Goal: Information Seeking & Learning: Learn about a topic

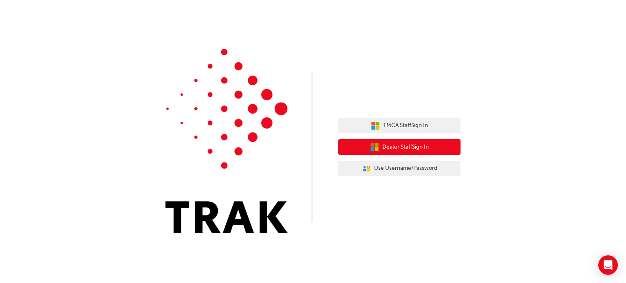
click at [387, 149] on span "Dealer Staff Sign In" at bounding box center [405, 147] width 46 height 9
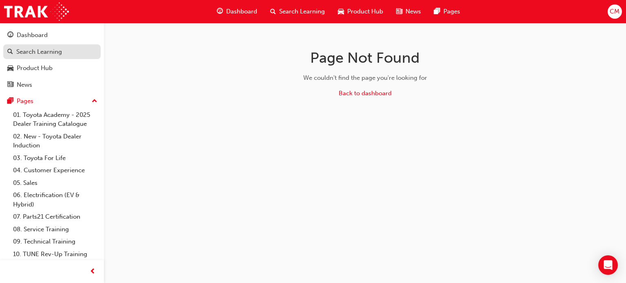
click at [26, 55] on div "Search Learning" at bounding box center [39, 51] width 46 height 9
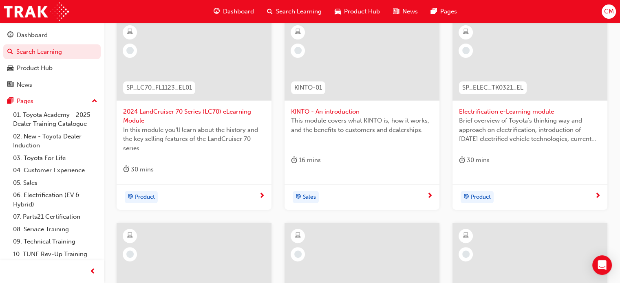
scroll to position [163, 0]
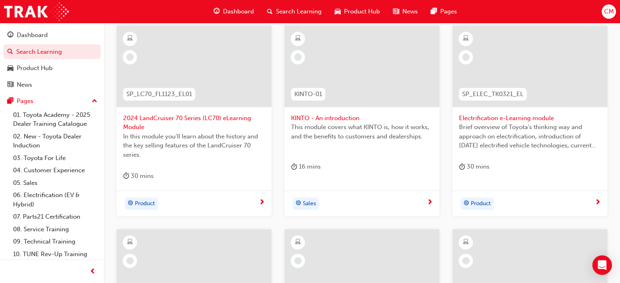
click at [378, 122] on span "KINTO - An introduction" at bounding box center [362, 118] width 142 height 9
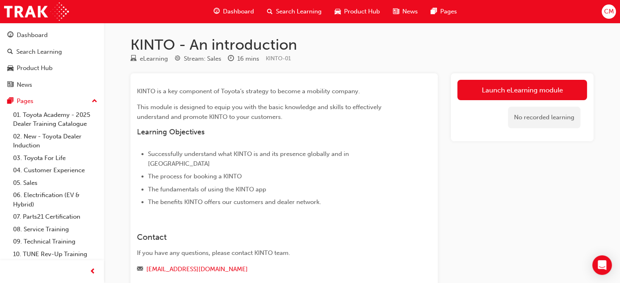
scroll to position [41, 0]
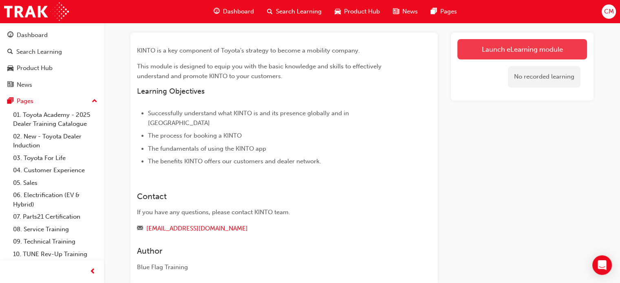
click at [504, 45] on link "Launch eLearning module" at bounding box center [522, 49] width 130 height 20
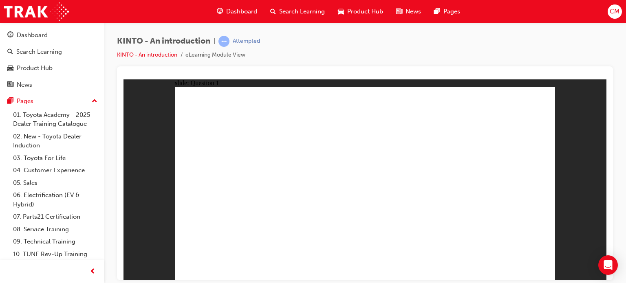
radio input "true"
checkbox input "true"
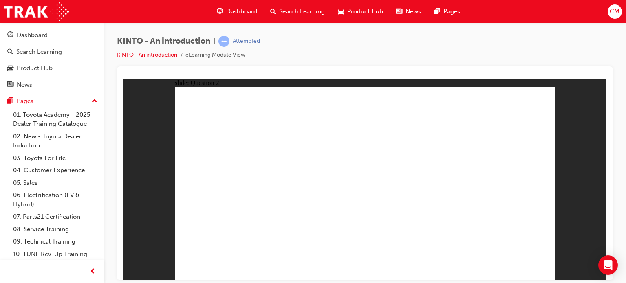
checkbox input "true"
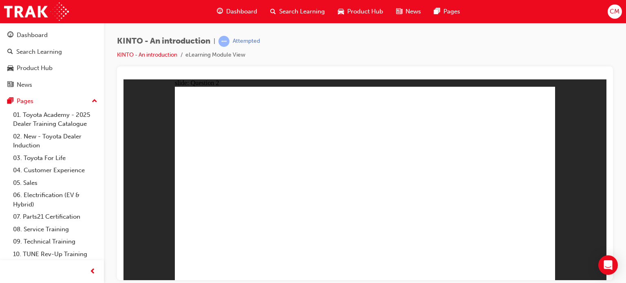
radio input "true"
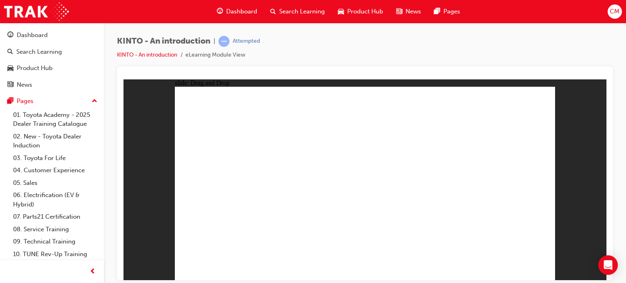
drag, startPoint x: 443, startPoint y: 191, endPoint x: 233, endPoint y: 230, distance: 213.8
drag, startPoint x: 500, startPoint y: 193, endPoint x: 289, endPoint y: 236, distance: 215.4
drag, startPoint x: 233, startPoint y: 181, endPoint x: 510, endPoint y: 224, distance: 280.7
drag, startPoint x: 313, startPoint y: 185, endPoint x: 376, endPoint y: 229, distance: 77.5
drag, startPoint x: 362, startPoint y: 183, endPoint x: 444, endPoint y: 226, distance: 92.4
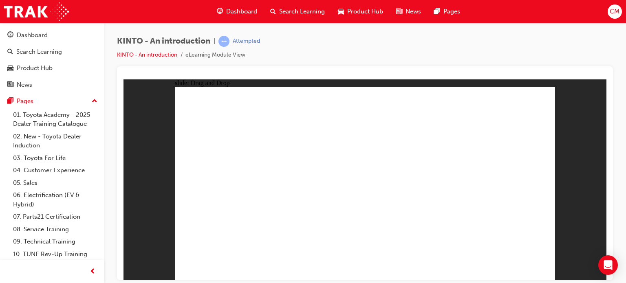
radio input "true"
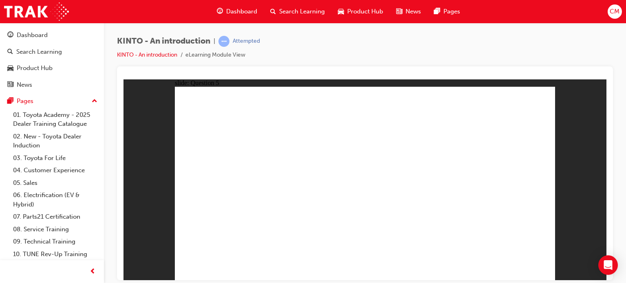
drag, startPoint x: 503, startPoint y: 261, endPoint x: 523, endPoint y: 263, distance: 20.4
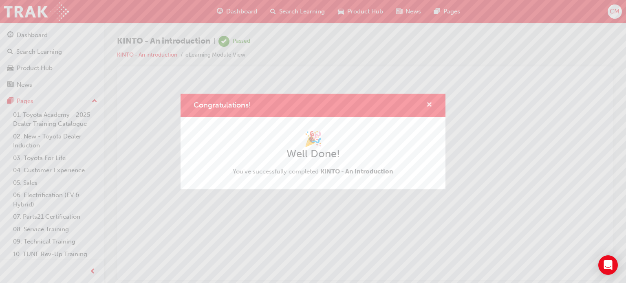
click at [430, 106] on span "cross-icon" at bounding box center [429, 105] width 6 height 7
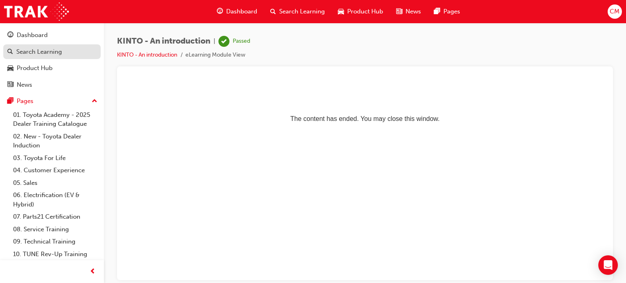
click at [54, 53] on div "Search Learning" at bounding box center [39, 51] width 46 height 9
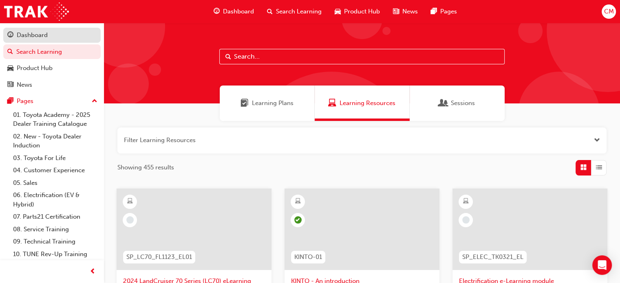
click at [41, 32] on div "Dashboard" at bounding box center [32, 35] width 31 height 9
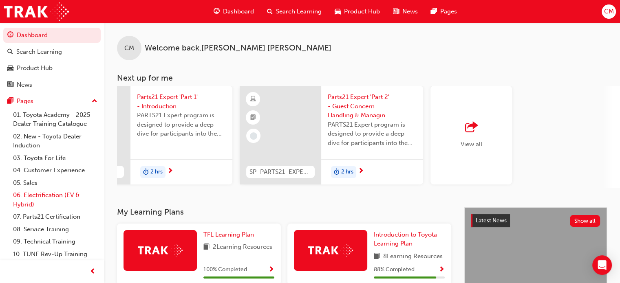
scroll to position [13, 0]
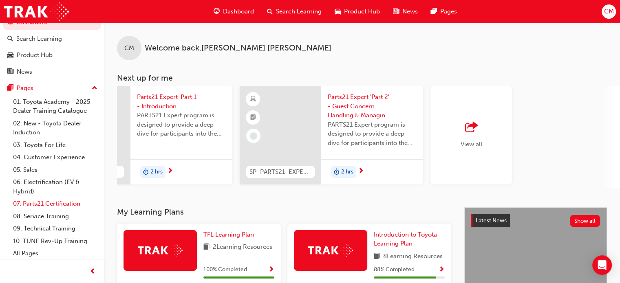
click at [70, 201] on link "07. Parts21 Certification" at bounding box center [55, 204] width 91 height 13
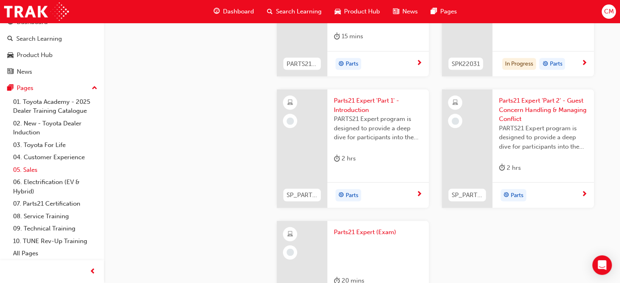
scroll to position [1589, 0]
click at [46, 216] on link "08. Service Training" at bounding box center [55, 216] width 91 height 13
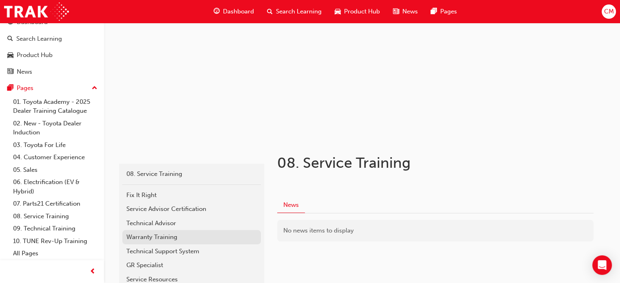
scroll to position [108, 0]
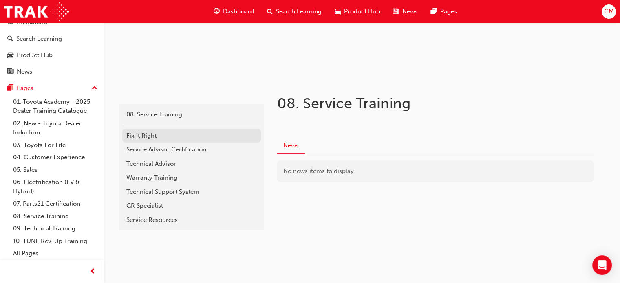
click at [138, 141] on link "Fix It Right" at bounding box center [191, 136] width 138 height 14
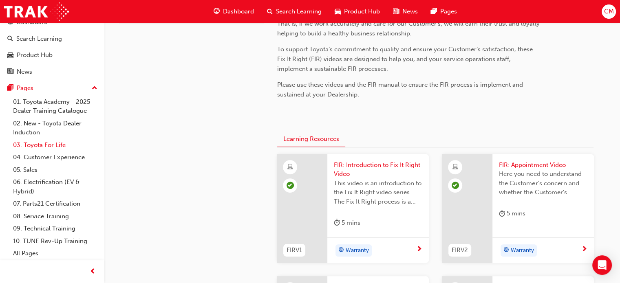
scroll to position [204, 0]
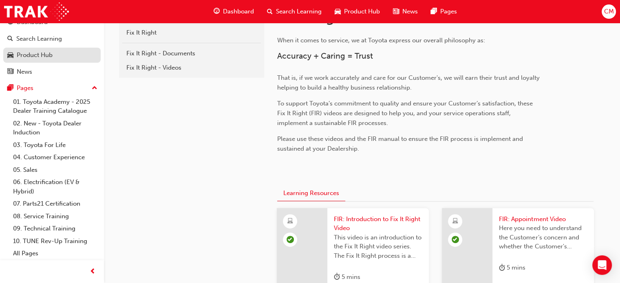
click at [37, 48] on link "Product Hub" at bounding box center [51, 55] width 97 height 15
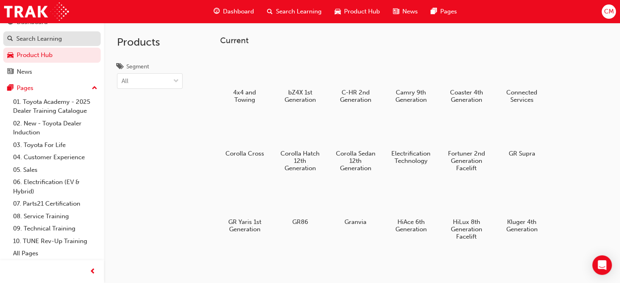
click at [40, 39] on div "Search Learning" at bounding box center [39, 38] width 46 height 9
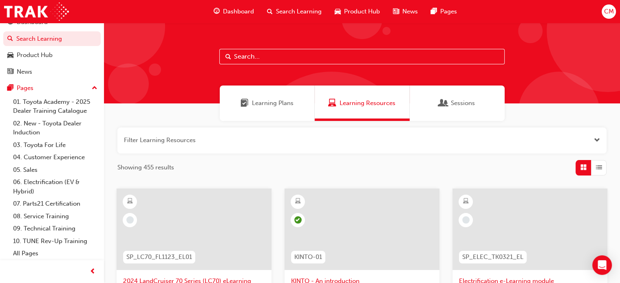
click at [585, 141] on button "button" at bounding box center [361, 140] width 489 height 26
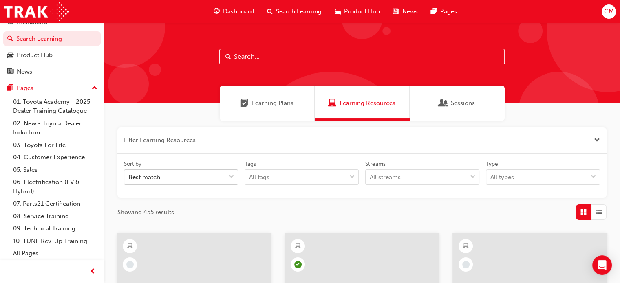
click at [227, 180] on div at bounding box center [231, 177] width 12 height 15
click at [129, 180] on input "Sort by Best match" at bounding box center [128, 177] width 1 height 7
click at [294, 211] on div "Showing 455 results" at bounding box center [361, 211] width 489 height 15
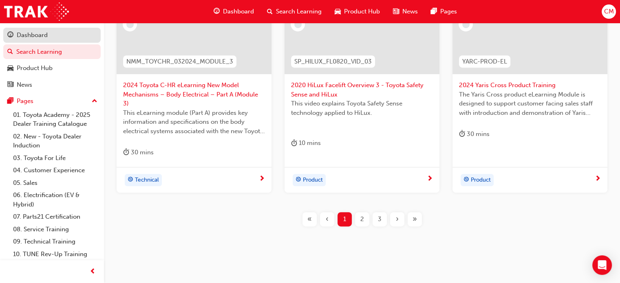
click at [54, 37] on div "Dashboard" at bounding box center [51, 35] width 89 height 10
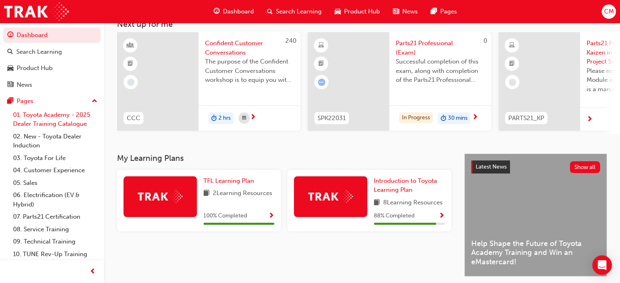
scroll to position [40, 0]
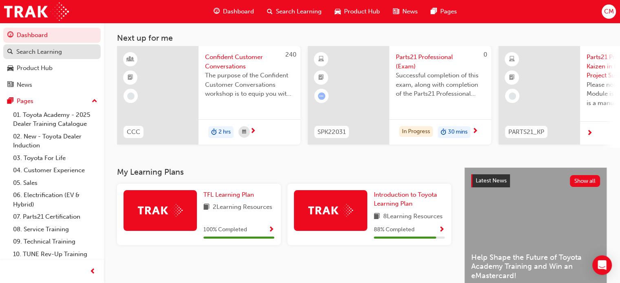
click at [38, 55] on div "Search Learning" at bounding box center [39, 51] width 46 height 9
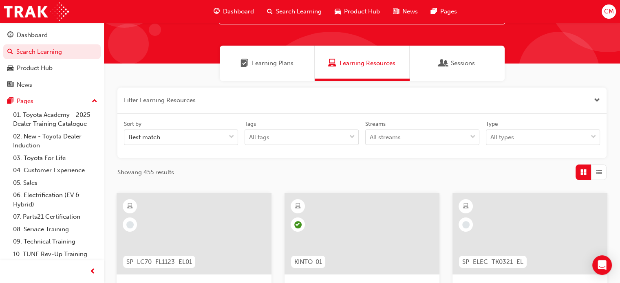
click at [270, 66] on span "Learning Plans" at bounding box center [273, 63] width 42 height 9
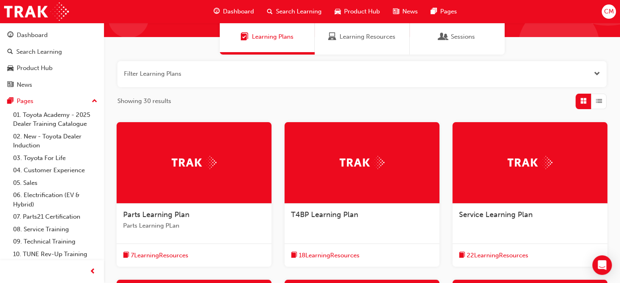
scroll to position [204, 0]
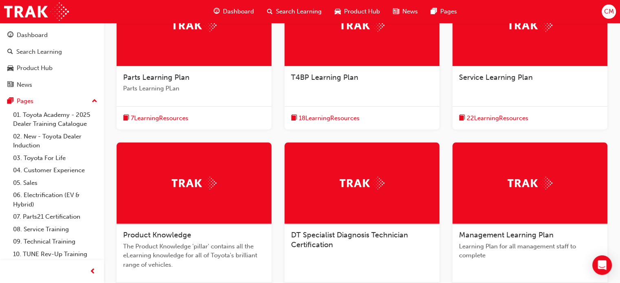
click at [521, 73] on span "Service Learning Plan" at bounding box center [496, 77] width 74 height 9
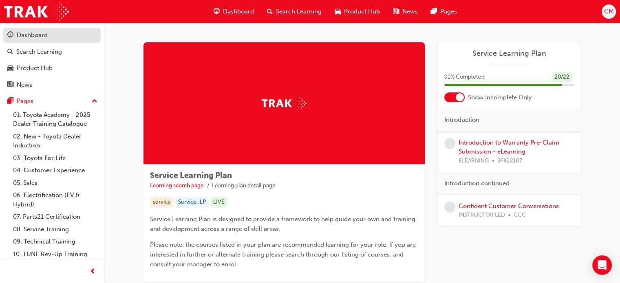
click at [21, 39] on div "Dashboard" at bounding box center [32, 35] width 31 height 9
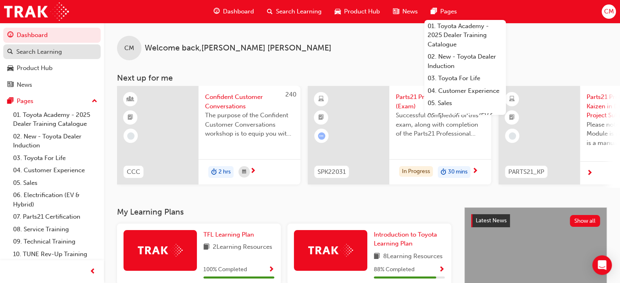
click at [34, 55] on div "Search Learning" at bounding box center [39, 51] width 46 height 9
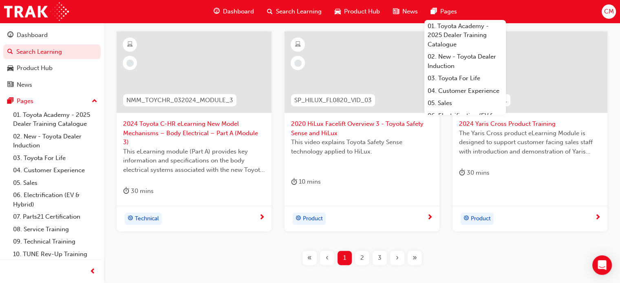
scroll to position [407, 0]
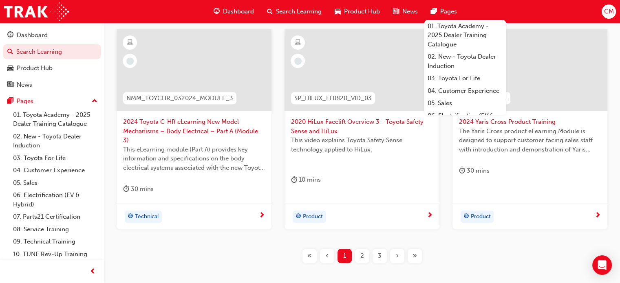
click at [363, 237] on div "SP_LC70_FL1123_EL01 2024 LandCruiser 70 Series (LC70) eLearning Module In this …" at bounding box center [362, 51] width 490 height 450
click at [362, 249] on div "2" at bounding box center [362, 256] width 14 height 14
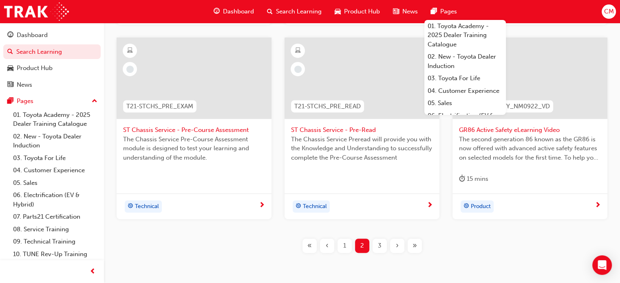
scroll to position [435, 0]
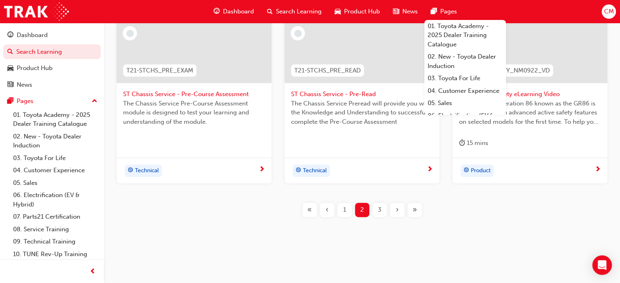
click at [377, 211] on div "3" at bounding box center [379, 210] width 14 height 14
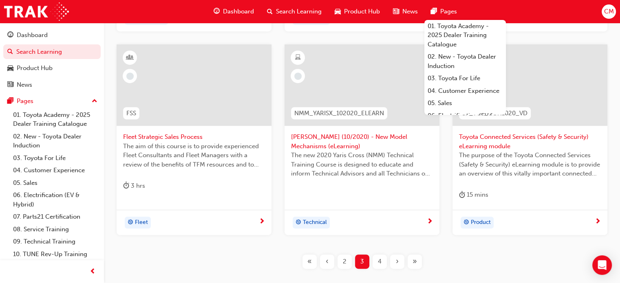
scroll to position [394, 0]
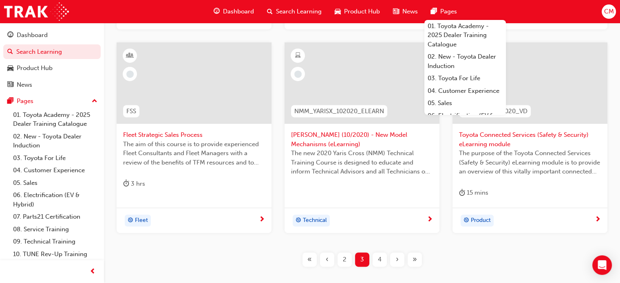
click at [381, 258] on div "4" at bounding box center [379, 260] width 14 height 14
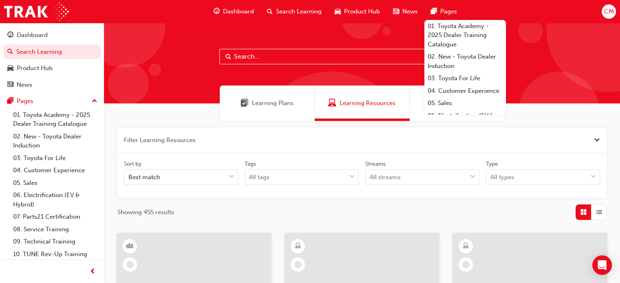
click at [241, 6] on div "Dashboard" at bounding box center [233, 11] width 53 height 17
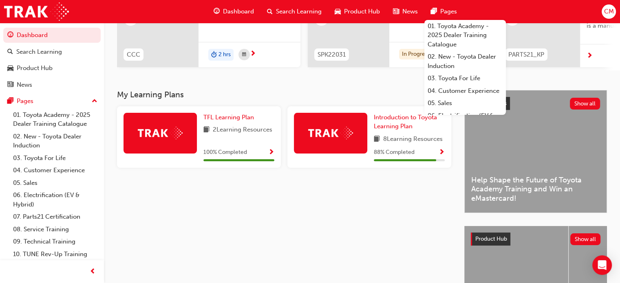
scroll to position [122, 0]
